Goal: Task Accomplishment & Management: Use online tool/utility

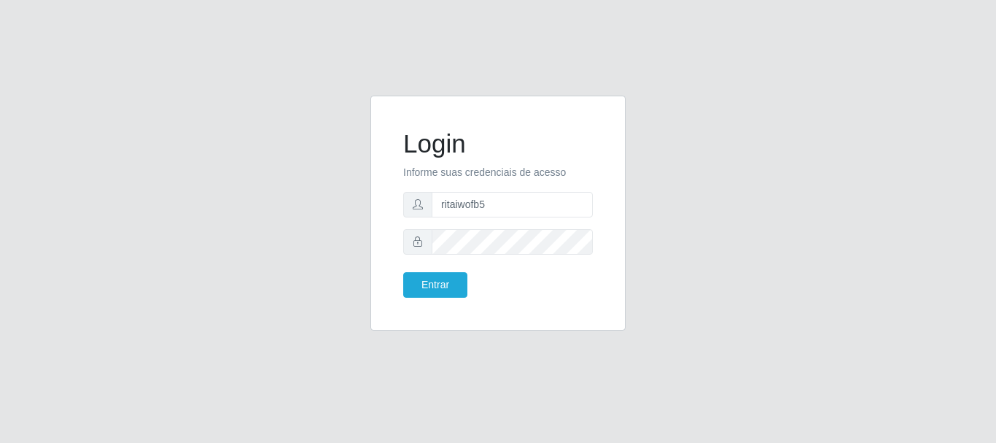
type input "ritaiwofb5"
click at [403, 272] on button "Entrar" at bounding box center [435, 285] width 64 height 26
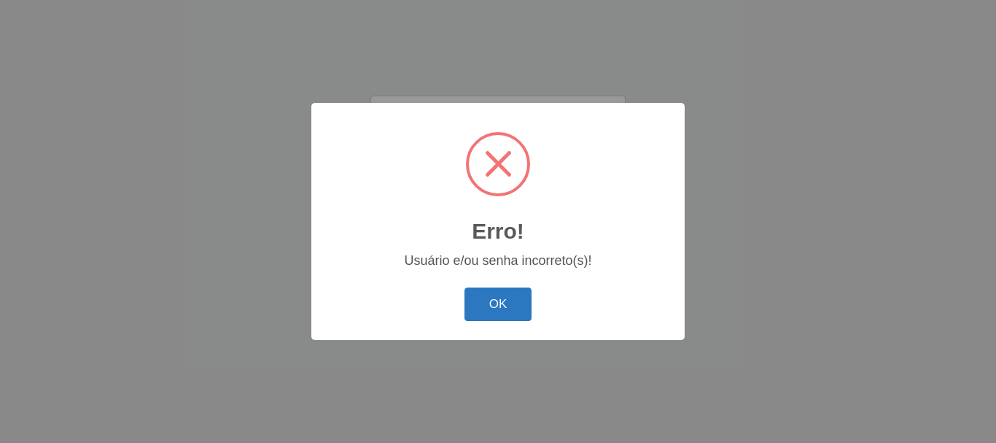
click at [525, 299] on button "OK" at bounding box center [499, 304] width 68 height 34
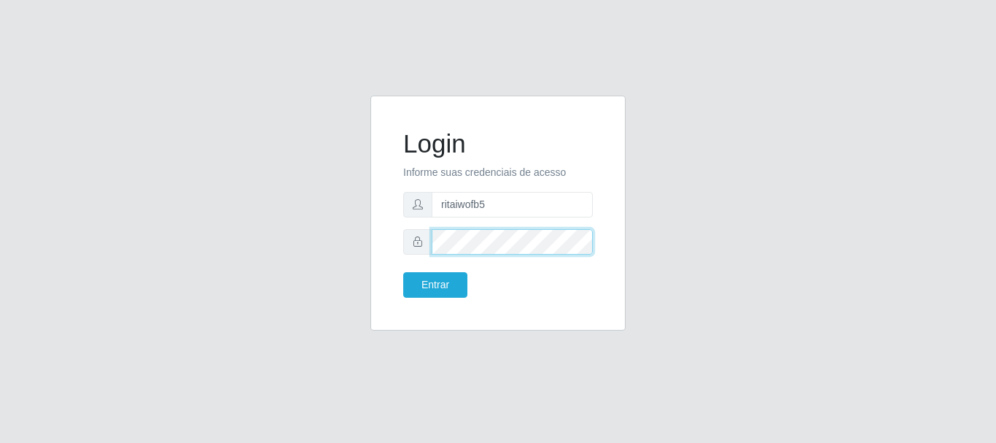
click at [403, 272] on button "Entrar" at bounding box center [435, 285] width 64 height 26
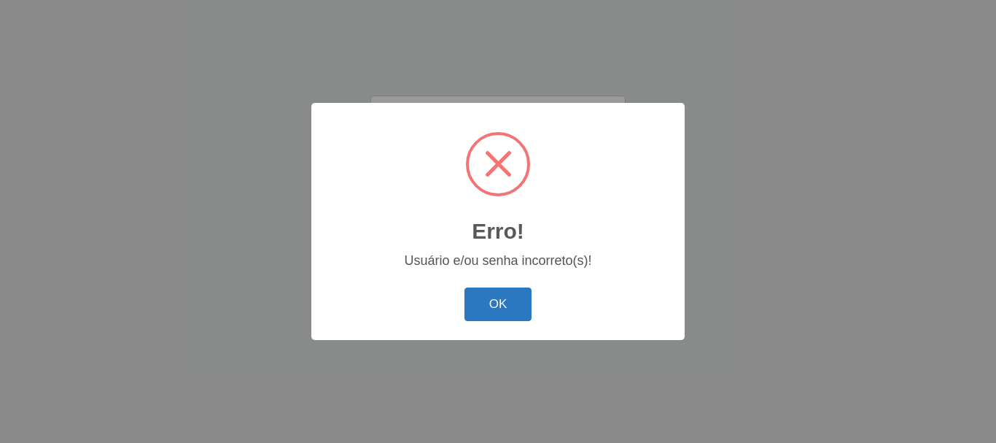
click at [489, 298] on button "OK" at bounding box center [499, 304] width 68 height 34
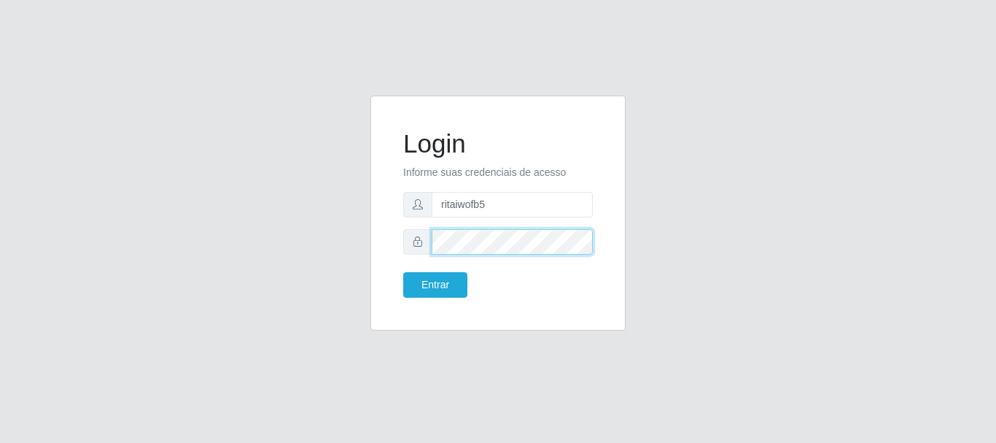
click at [403, 272] on button "Entrar" at bounding box center [435, 285] width 64 height 26
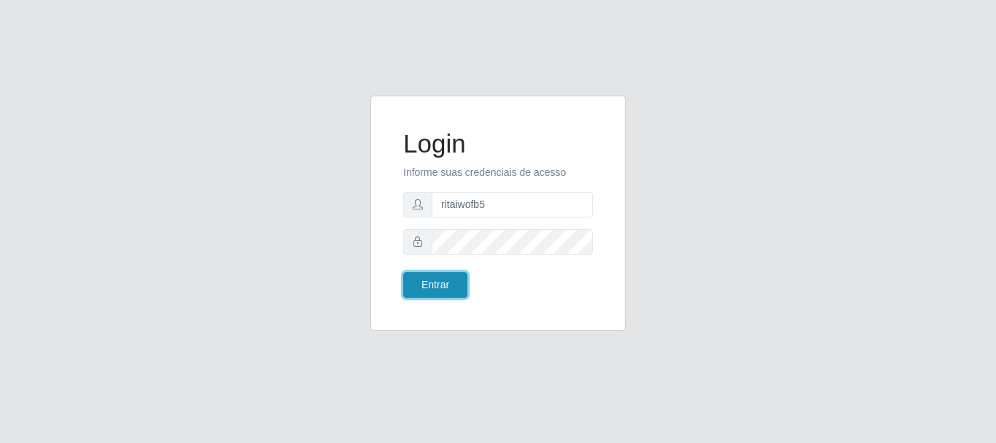
click at [445, 278] on button "Entrar" at bounding box center [435, 285] width 64 height 26
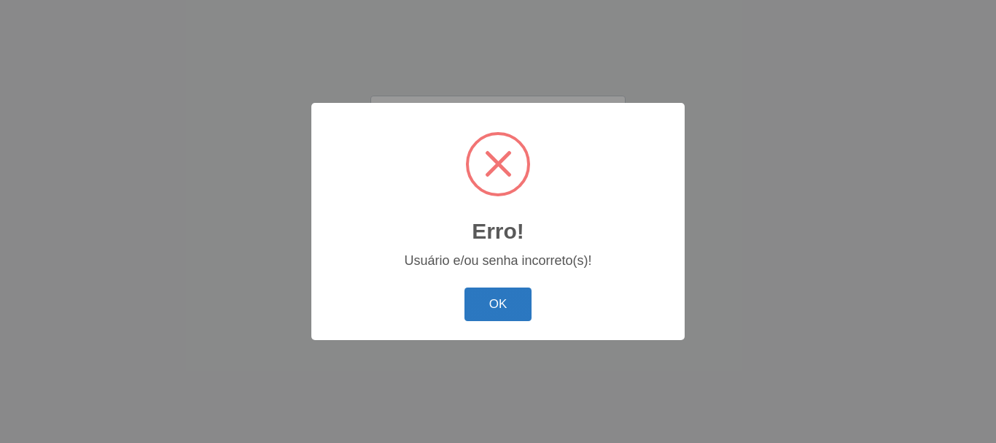
click at [471, 303] on button "OK" at bounding box center [499, 304] width 68 height 34
click at [453, 238] on div "Erro! ×" at bounding box center [498, 185] width 344 height 136
drag, startPoint x: 485, startPoint y: 293, endPoint x: 474, endPoint y: 283, distance: 15.0
click at [484, 294] on button "OK" at bounding box center [499, 304] width 68 height 34
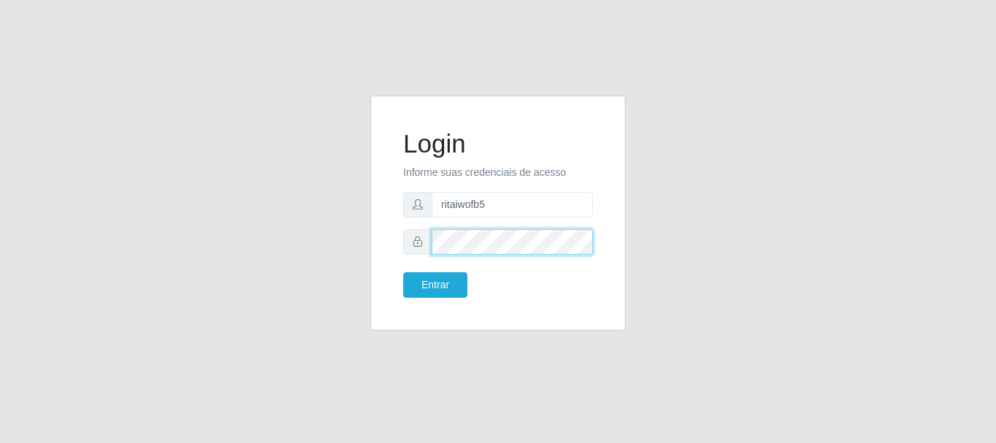
click at [403, 272] on button "Entrar" at bounding box center [435, 285] width 64 height 26
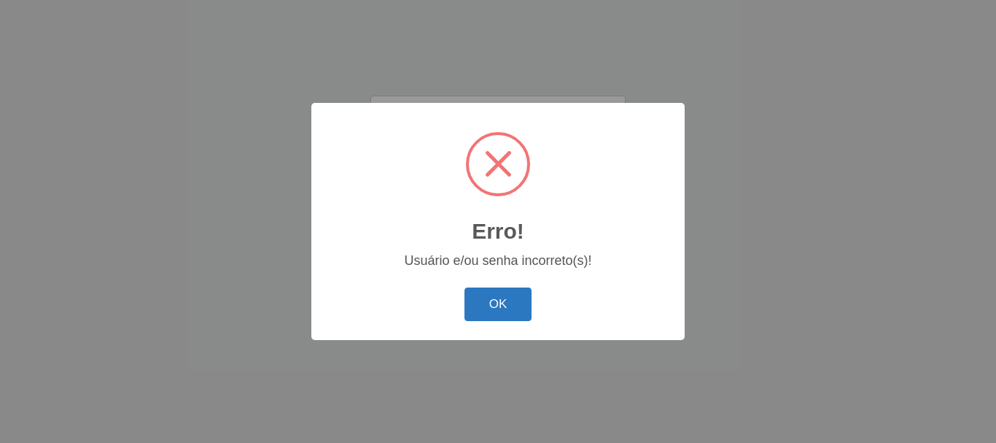
drag, startPoint x: 509, startPoint y: 298, endPoint x: 506, endPoint y: 284, distance: 14.2
click at [508, 298] on button "OK" at bounding box center [499, 304] width 68 height 34
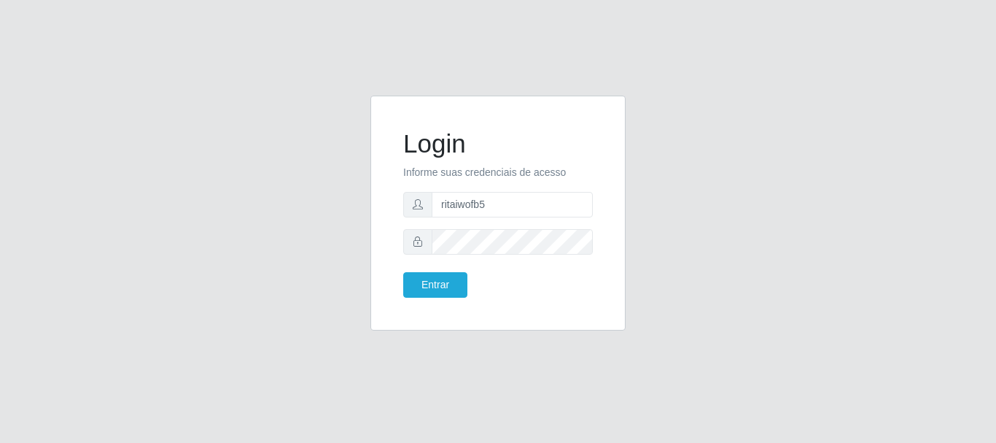
click at [485, 225] on form "Login Informe suas credenciais de acesso ritaiwofb5 Entrar" at bounding box center [498, 212] width 190 height 169
click at [426, 288] on button "Entrar" at bounding box center [435, 285] width 64 height 26
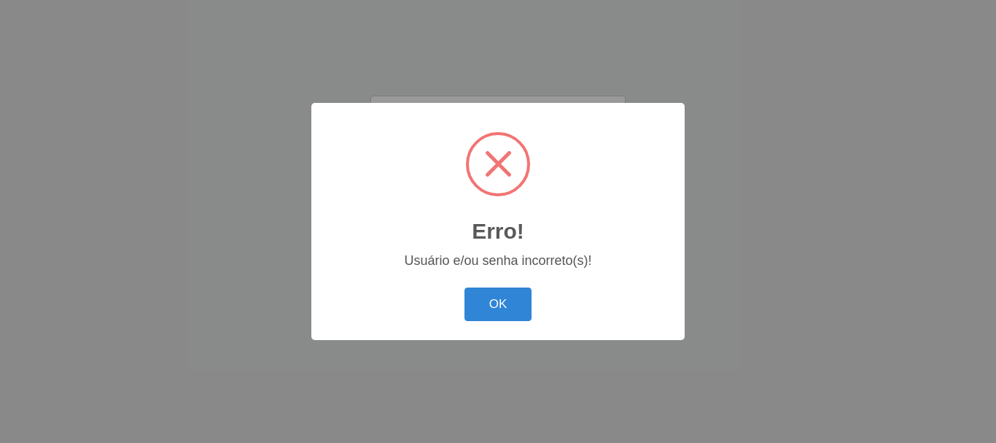
drag, startPoint x: 484, startPoint y: 298, endPoint x: 476, endPoint y: 287, distance: 12.5
click at [479, 295] on button "OK" at bounding box center [499, 304] width 68 height 34
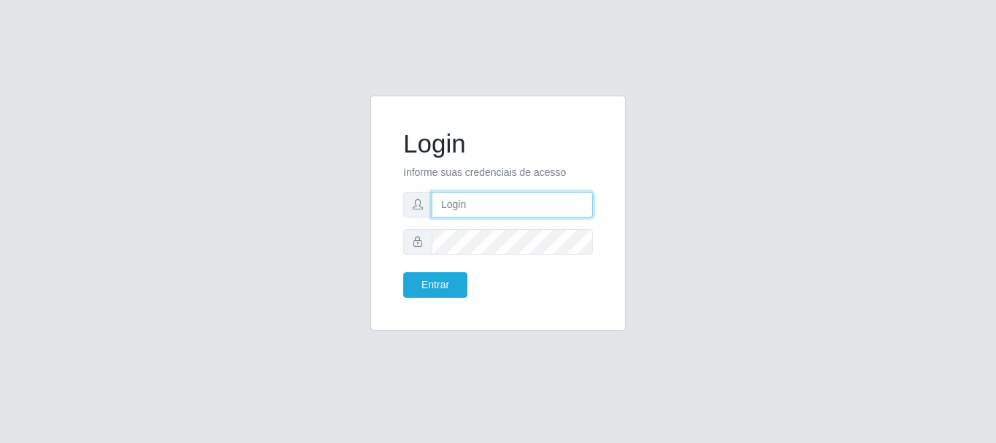
click at [492, 208] on input "text" at bounding box center [512, 205] width 161 height 26
type input "R"
type input "ritaiwof@b5"
click at [491, 225] on form "Login Informe suas credenciais de acesso ritaiwof@b5 Entrar" at bounding box center [498, 212] width 190 height 169
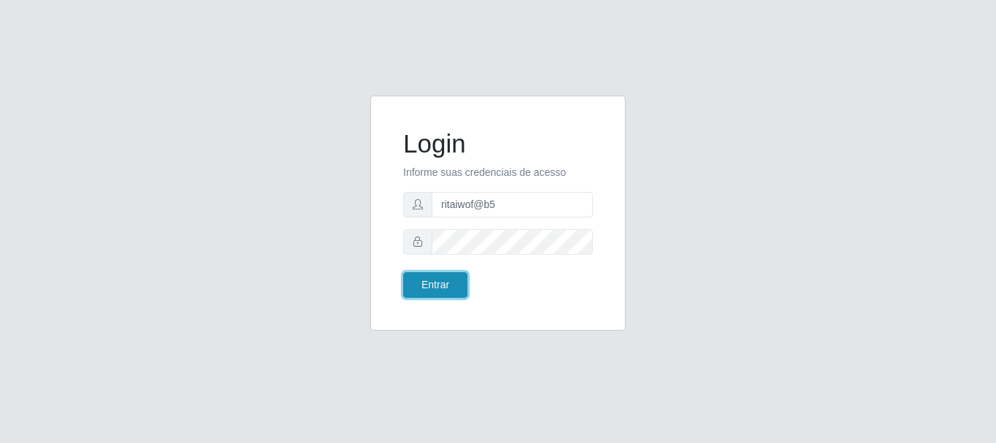
click at [449, 278] on button "Entrar" at bounding box center [435, 285] width 64 height 26
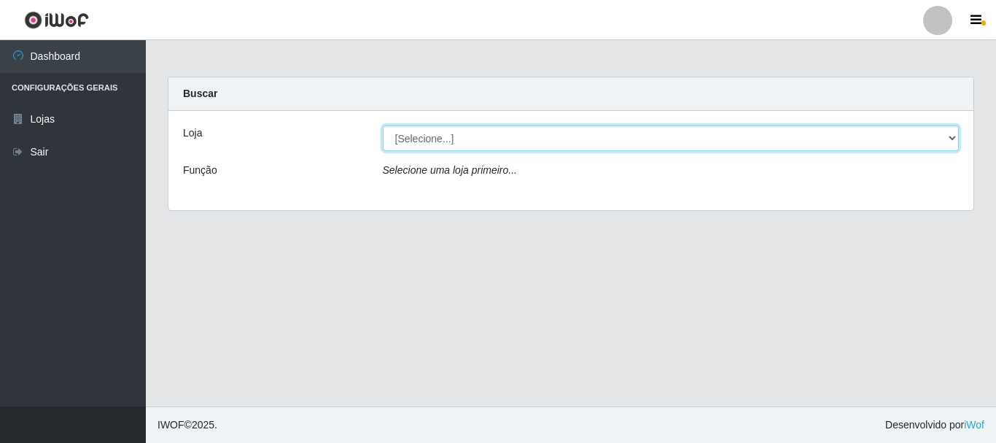
click at [952, 136] on select "[Selecione...] Bemais Supermercados - B5 Anatólia" at bounding box center [671, 138] width 577 height 26
click at [940, 141] on select "[Selecione...] Bemais Supermercados - B5 Anatólia" at bounding box center [671, 138] width 577 height 26
select select "405"
click at [383, 125] on select "[Selecione...] Bemais Supermercados - B5 Anatólia" at bounding box center [671, 138] width 577 height 26
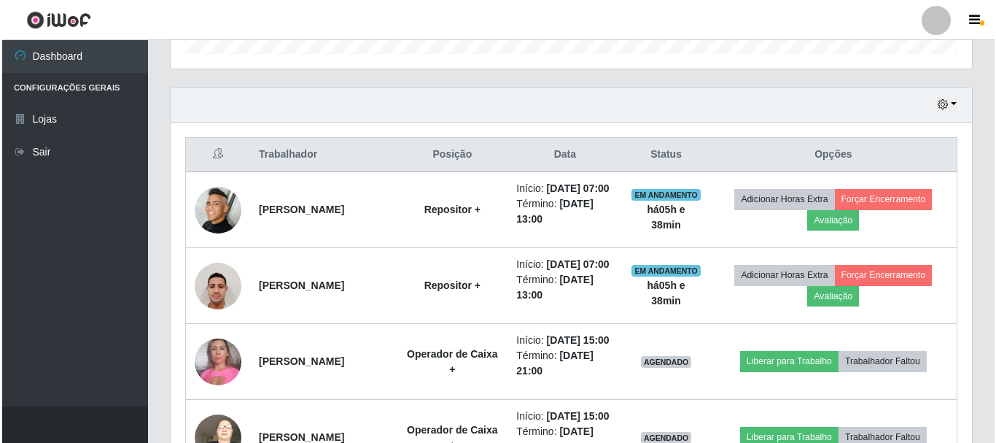
scroll to position [511, 0]
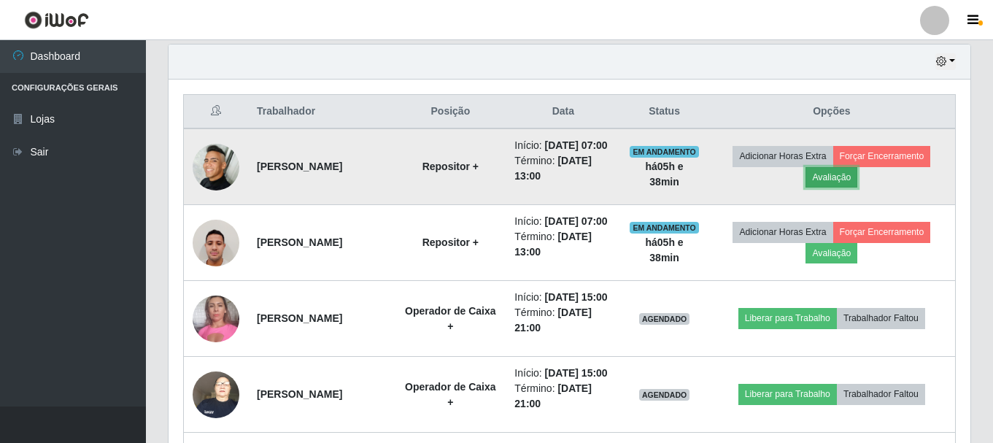
click at [838, 180] on button "Avaliação" at bounding box center [831, 177] width 52 height 20
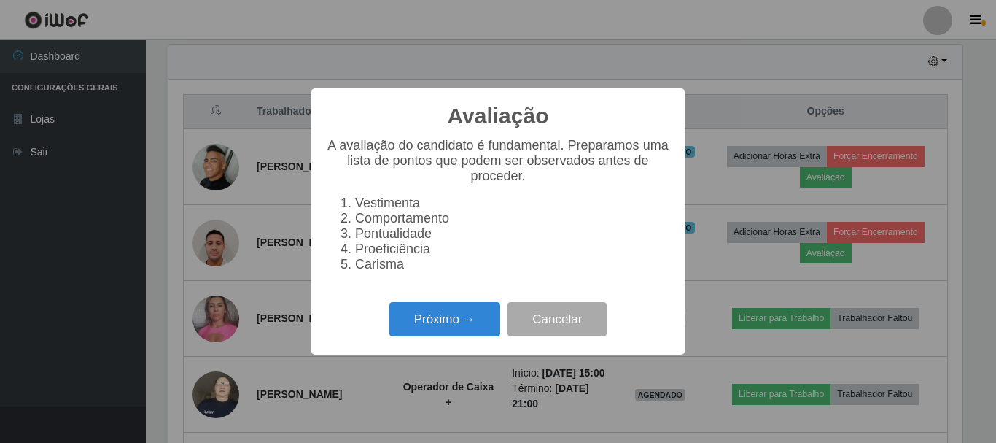
scroll to position [303, 794]
click at [441, 321] on button "Próximo →" at bounding box center [444, 319] width 111 height 34
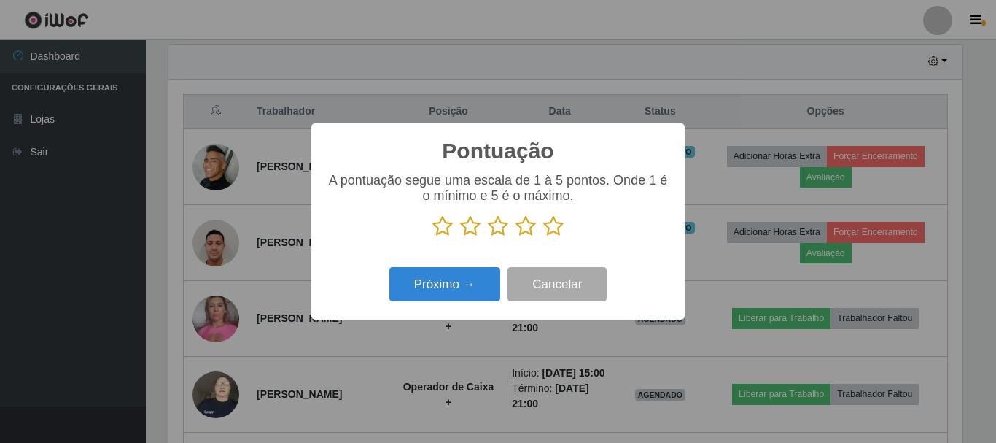
scroll to position [729009, 728518]
click at [551, 229] on icon at bounding box center [553, 226] width 20 height 22
click at [543, 237] on input "radio" at bounding box center [543, 237] width 0 height 0
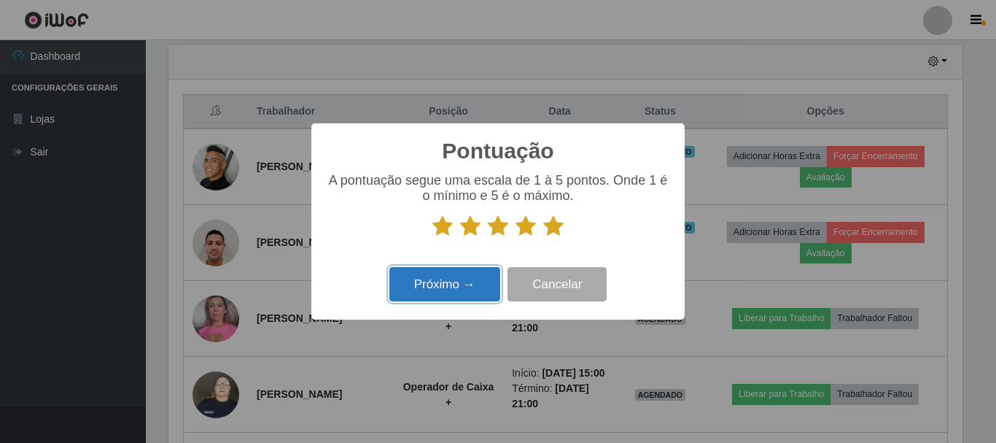
click at [465, 292] on button "Próximo →" at bounding box center [444, 284] width 111 height 34
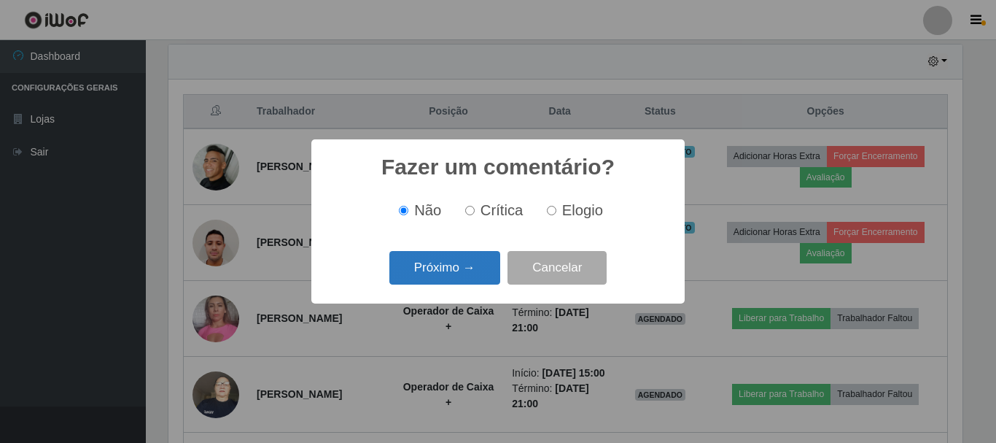
drag, startPoint x: 466, startPoint y: 265, endPoint x: 490, endPoint y: 265, distance: 24.1
click at [490, 265] on button "Próximo →" at bounding box center [444, 268] width 111 height 34
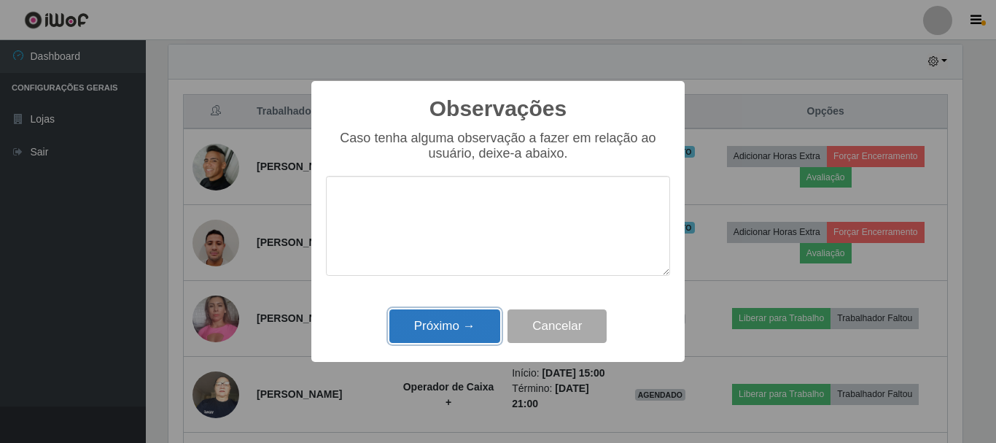
drag, startPoint x: 473, startPoint y: 341, endPoint x: 481, endPoint y: 337, distance: 8.2
click at [474, 341] on button "Próximo →" at bounding box center [444, 326] width 111 height 34
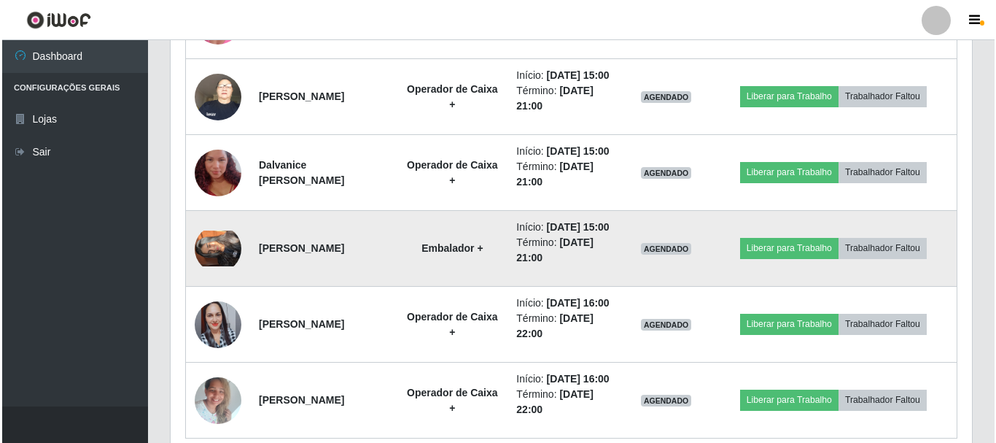
scroll to position [704, 0]
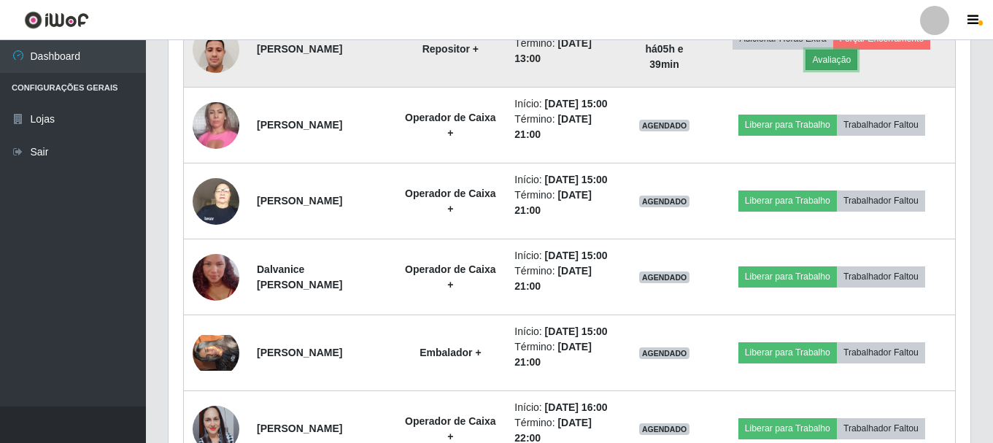
click at [842, 70] on button "Avaliação" at bounding box center [831, 60] width 52 height 20
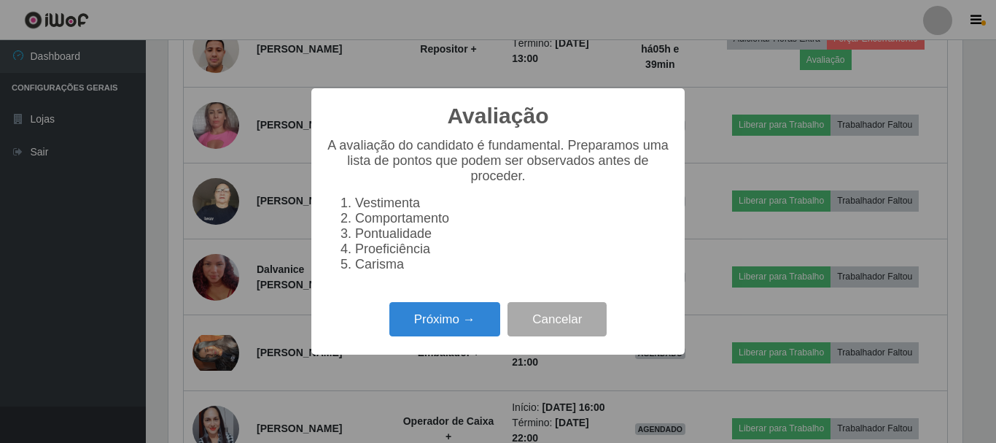
scroll to position [303, 794]
click at [465, 333] on button "Próximo →" at bounding box center [444, 319] width 111 height 34
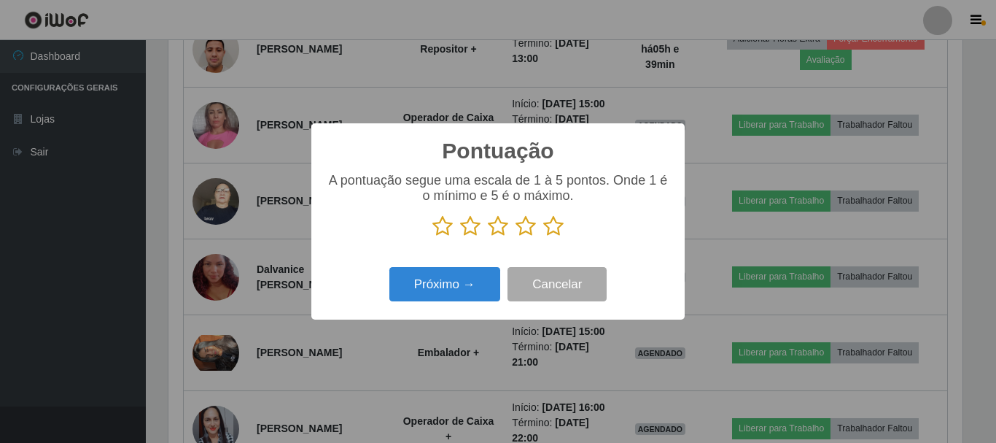
scroll to position [729009, 728518]
click at [554, 230] on icon at bounding box center [553, 226] width 20 height 22
click at [543, 237] on input "radio" at bounding box center [543, 237] width 0 height 0
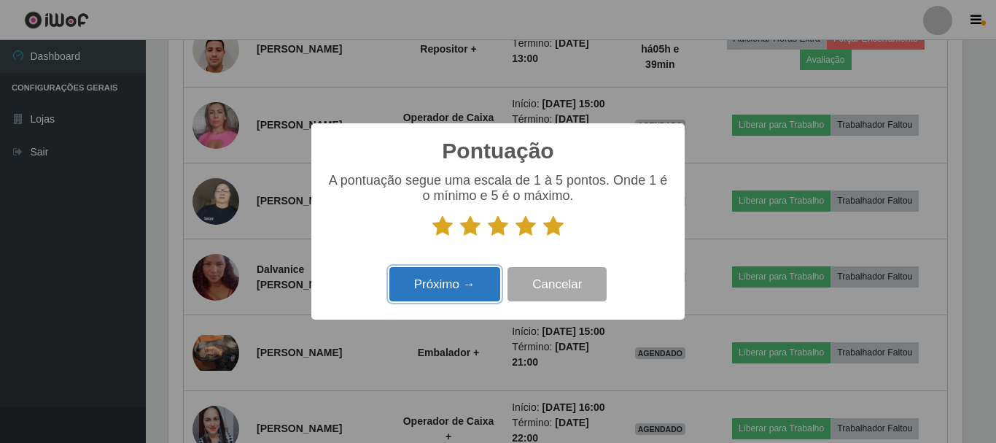
click at [449, 276] on button "Próximo →" at bounding box center [444, 284] width 111 height 34
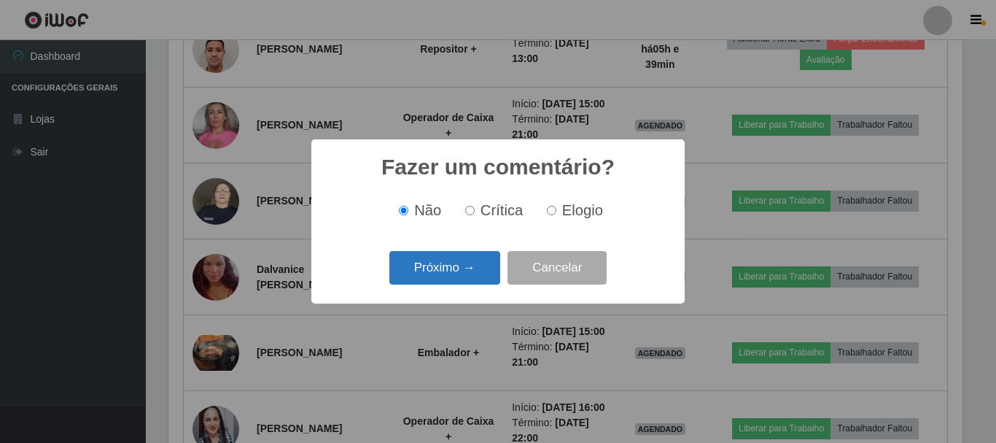
click at [449, 270] on button "Próximo →" at bounding box center [444, 268] width 111 height 34
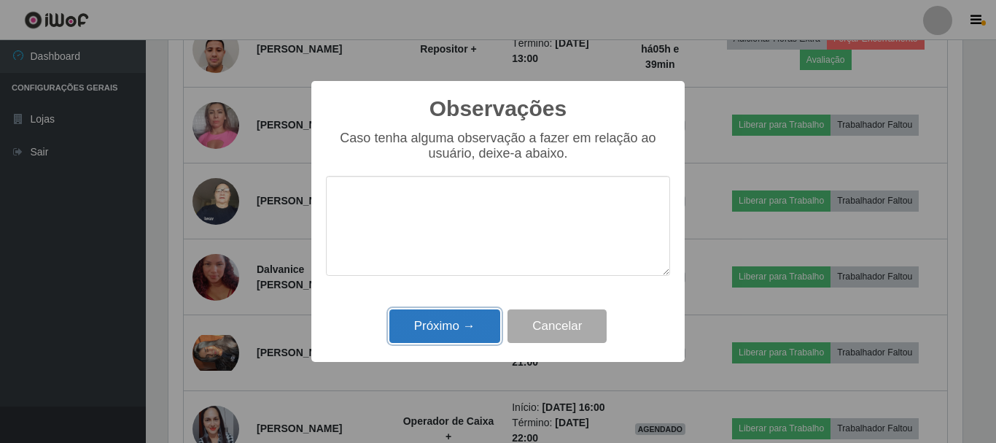
click at [477, 321] on button "Próximo →" at bounding box center [444, 326] width 111 height 34
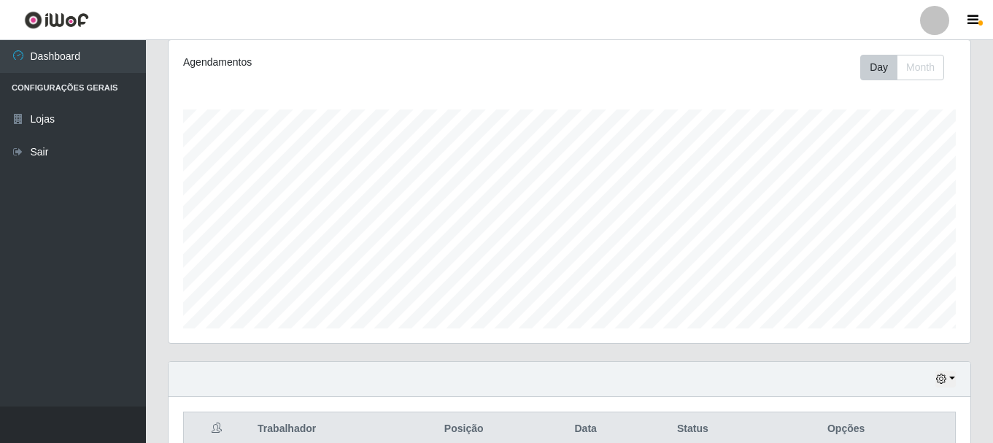
scroll to position [0, 0]
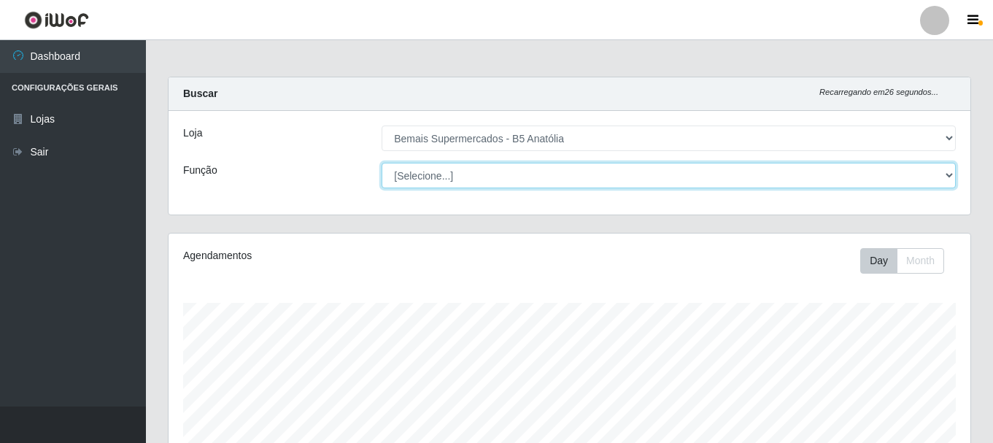
click at [441, 181] on select "[Selecione...] ASG ASG + ASG ++ Auxiliar de Estacionamento Auxiliar de Estacion…" at bounding box center [668, 176] width 574 height 26
select select "82"
click at [381, 163] on select "[Selecione...] ASG ASG + ASG ++ Auxiliar de Estacionamento Auxiliar de Estacion…" at bounding box center [668, 176] width 574 height 26
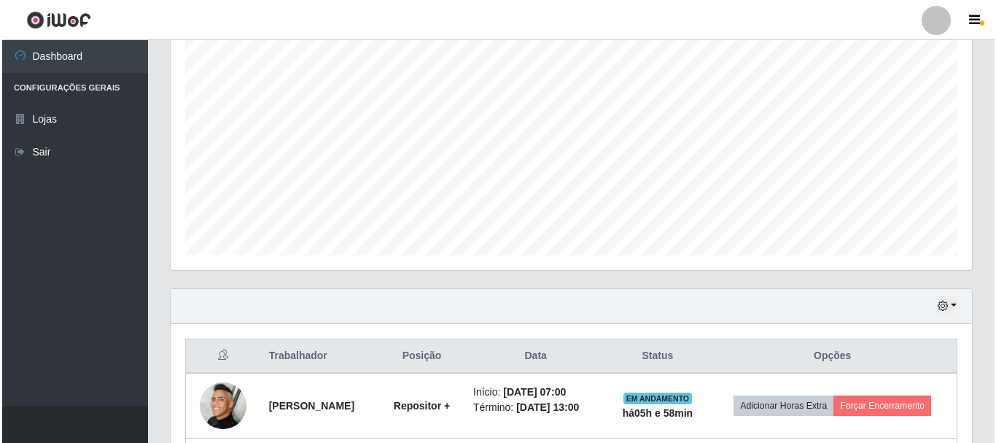
scroll to position [396, 0]
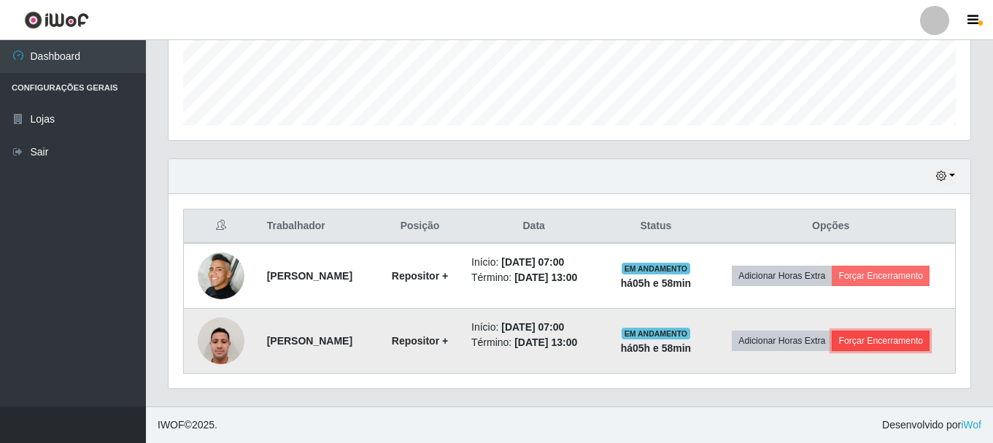
click at [869, 346] on button "Forçar Encerramento" at bounding box center [880, 340] width 98 height 20
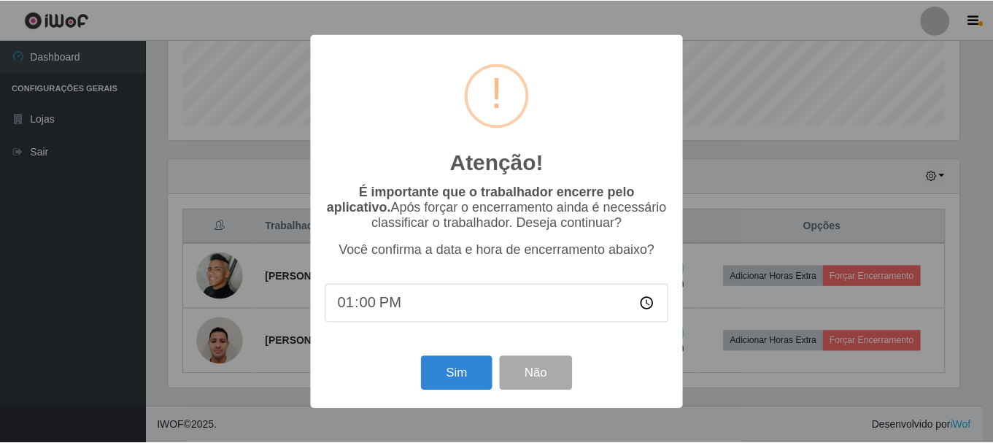
scroll to position [303, 794]
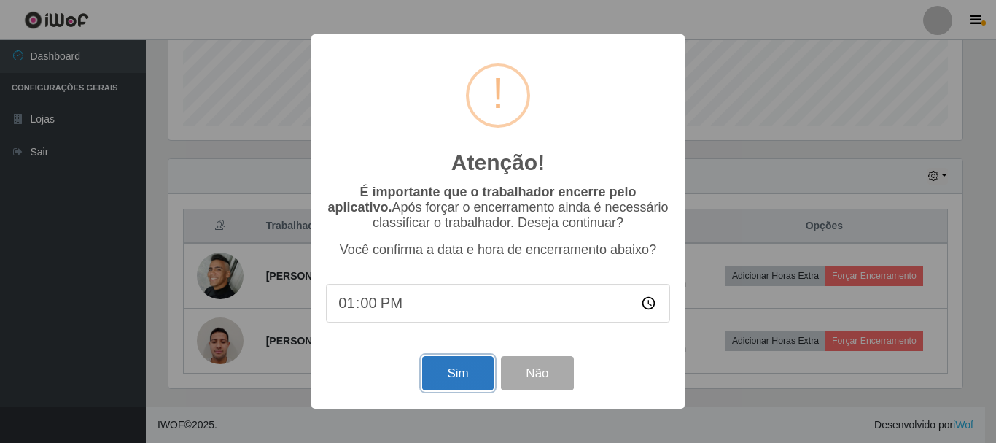
click at [478, 368] on button "Sim" at bounding box center [457, 373] width 71 height 34
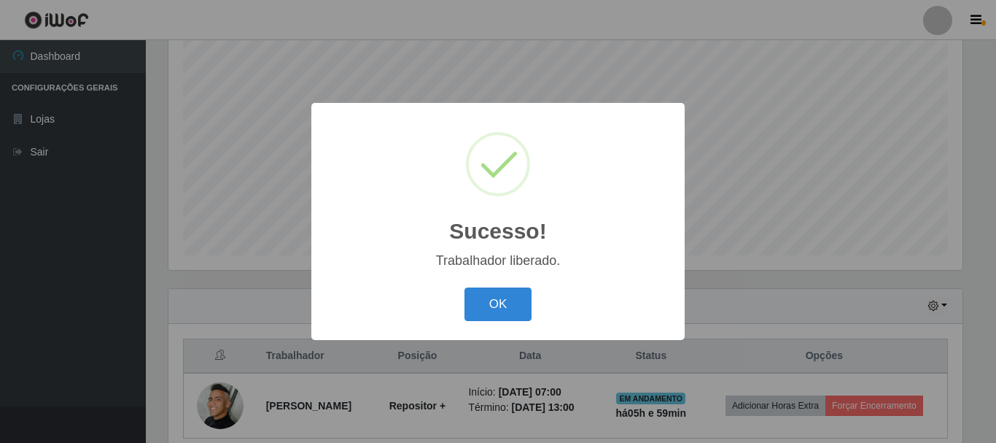
click at [465, 287] on button "OK" at bounding box center [499, 304] width 68 height 34
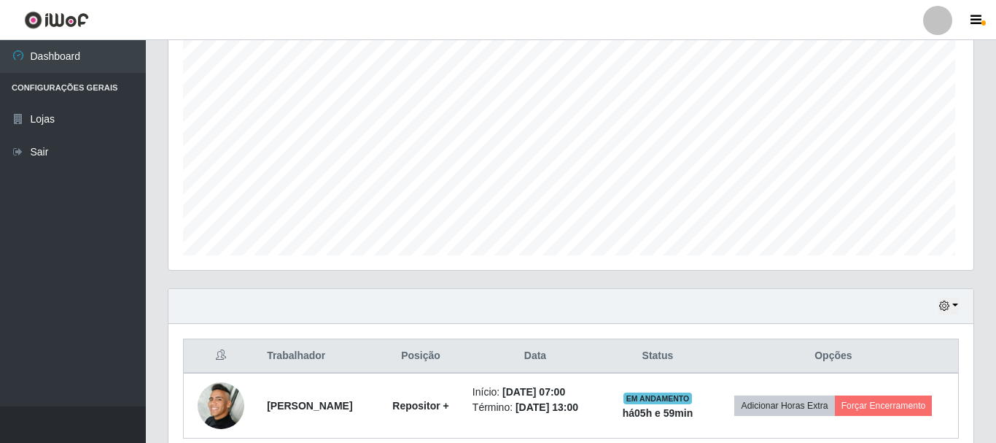
scroll to position [303, 802]
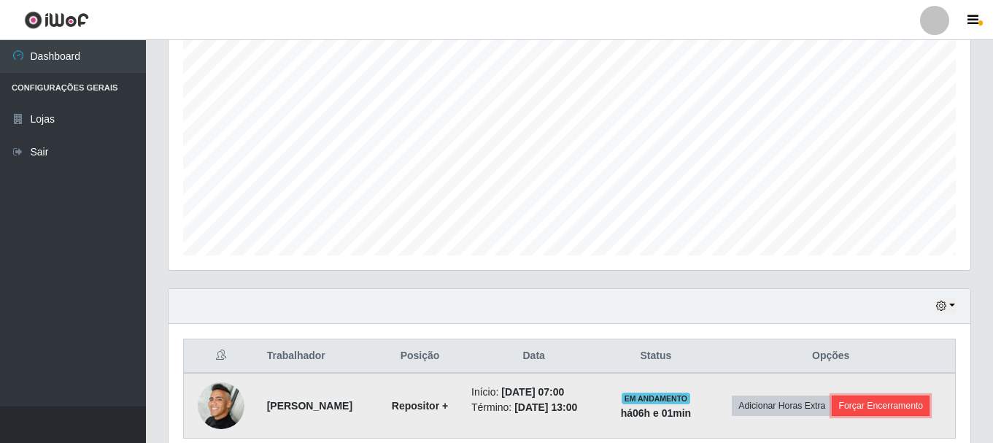
click at [885, 406] on button "Forçar Encerramento" at bounding box center [880, 405] width 98 height 20
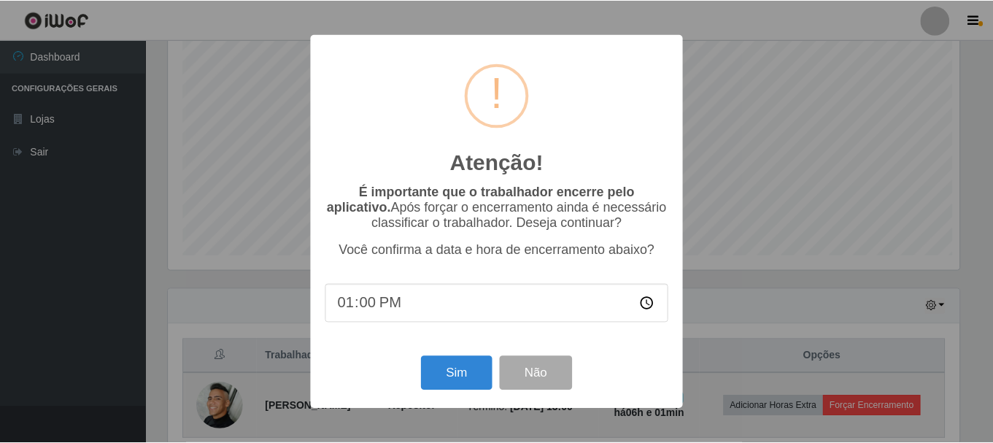
scroll to position [303, 794]
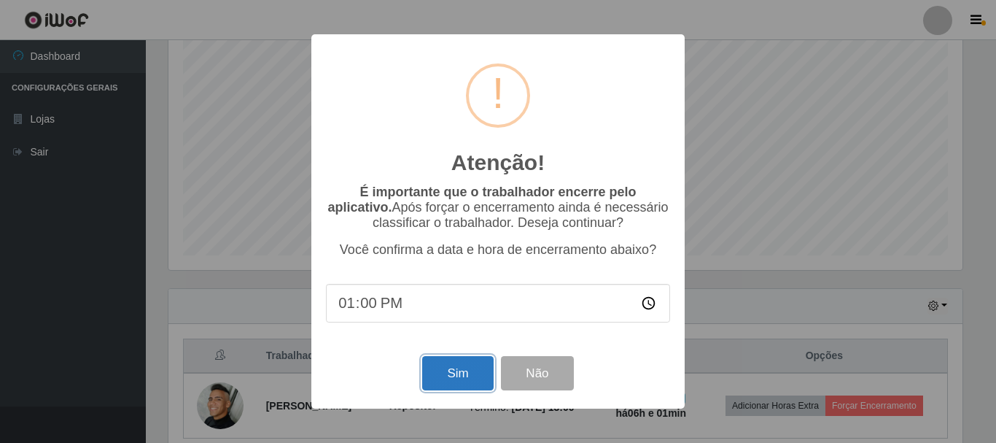
click at [466, 377] on button "Sim" at bounding box center [457, 373] width 71 height 34
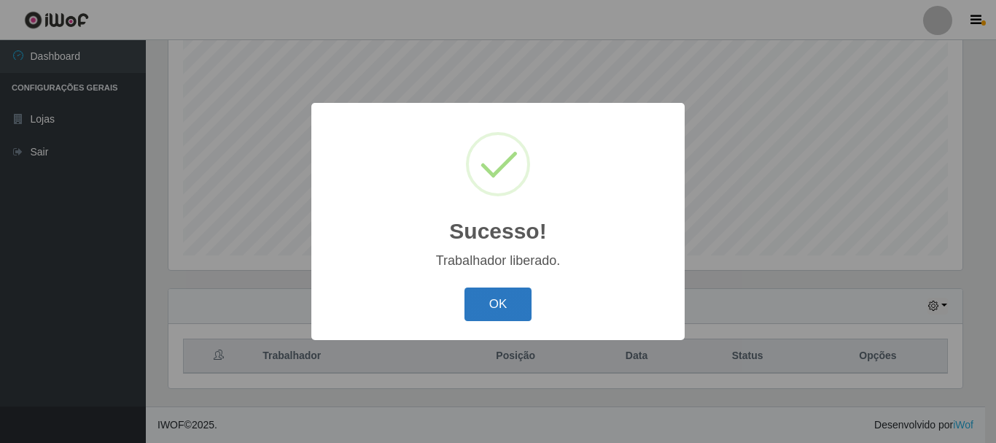
click at [500, 312] on button "OK" at bounding box center [499, 304] width 68 height 34
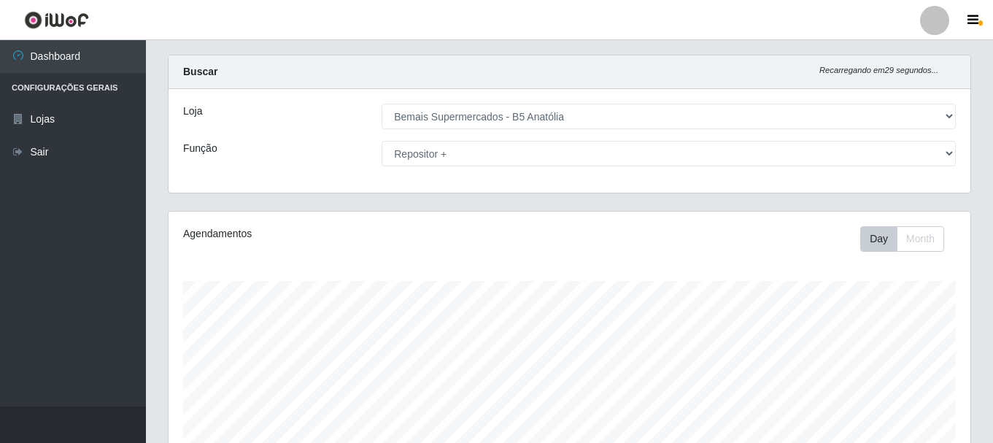
scroll to position [0, 0]
